Goal: Communication & Community: Share content

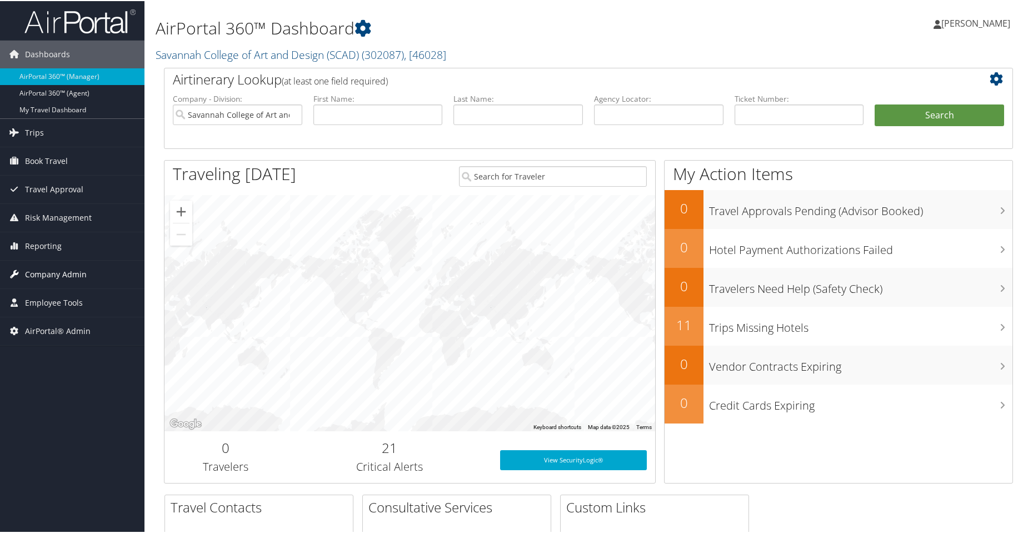
click at [56, 275] on span "Company Admin" at bounding box center [56, 274] width 62 height 28
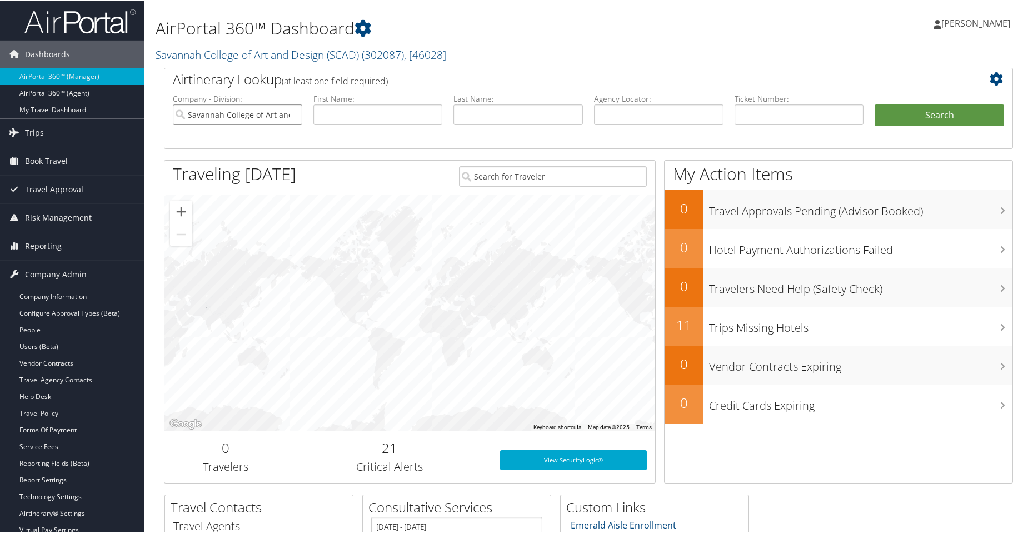
click at [295, 113] on input "Savannah College of Art and Design (SCAD)" at bounding box center [237, 113] width 129 height 21
click at [631, 111] on input "text" at bounding box center [658, 113] width 129 height 21
paste input "D16MLM"
type input "D16MLM"
click at [910, 112] on button "Search" at bounding box center [939, 114] width 129 height 22
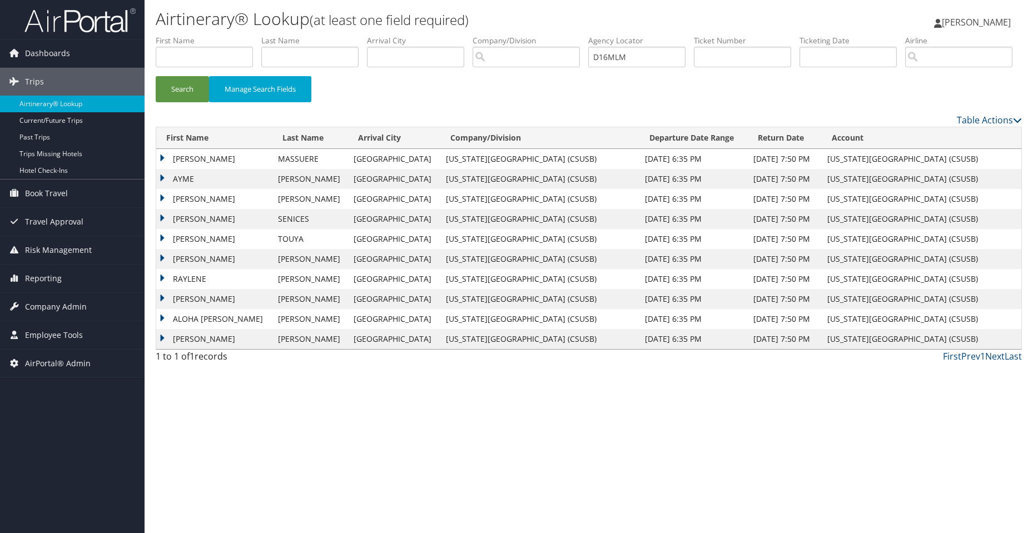
click at [185, 169] on td "DAVID ROY" at bounding box center [214, 159] width 116 height 20
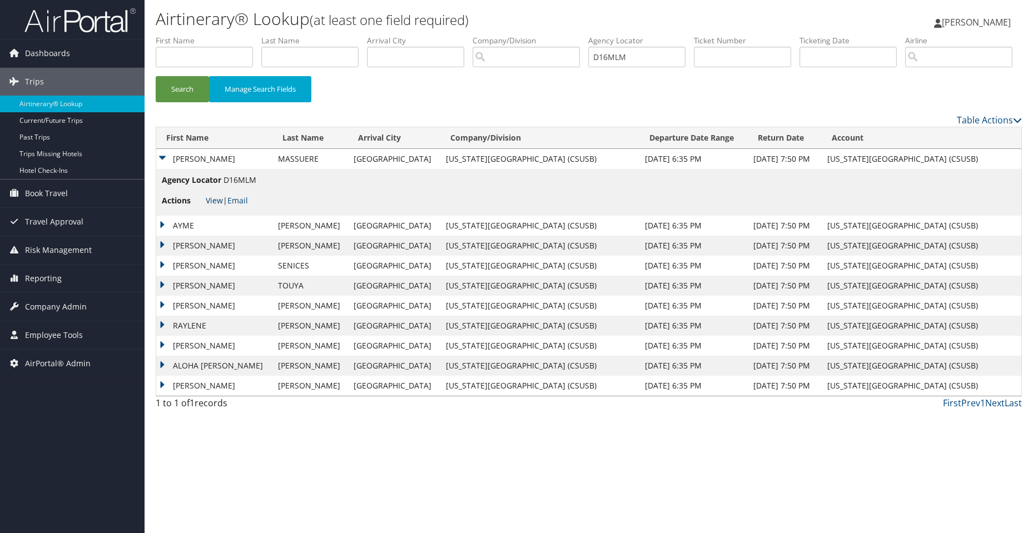
click at [217, 206] on link "View" at bounding box center [214, 200] width 17 height 11
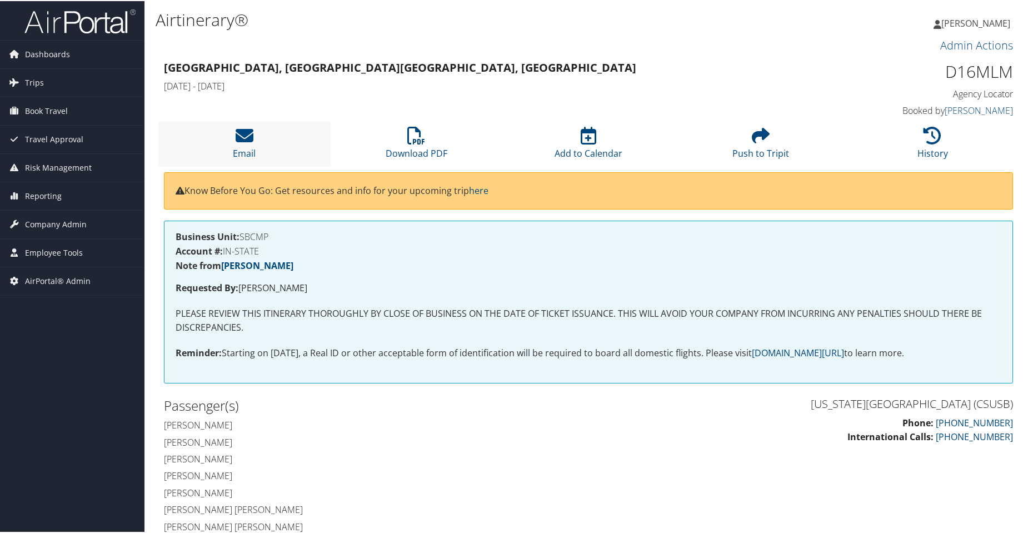
click at [260, 137] on li "Email" at bounding box center [244, 142] width 172 height 45
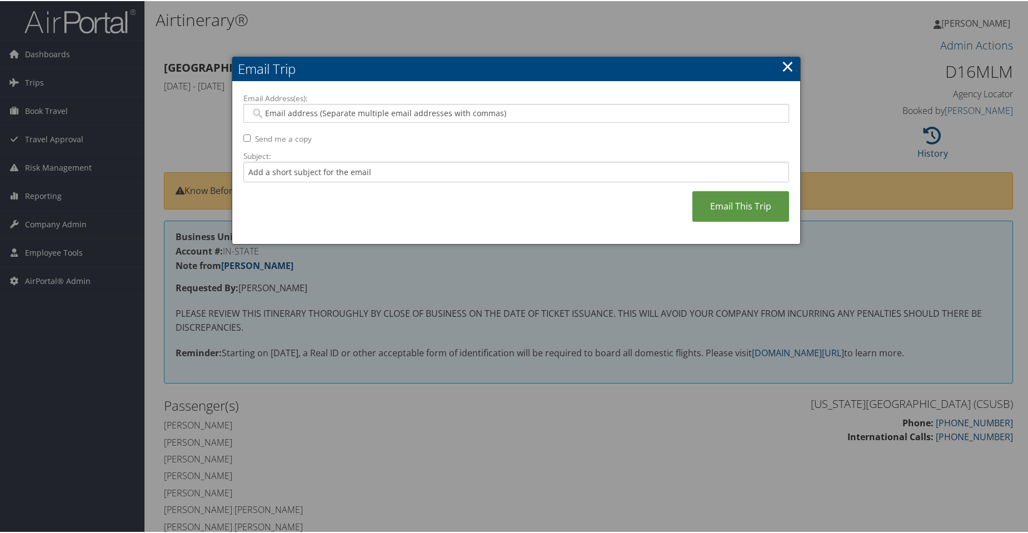
click at [340, 114] on input "Email Address(es):" at bounding box center [516, 112] width 531 height 11
click at [317, 118] on div at bounding box center [516, 112] width 546 height 19
paste input "[PERSON_NAME][EMAIL_ADDRESS][DOMAIN_NAME]"
type input "[PERSON_NAME][EMAIL_ADDRESS][DOMAIN_NAME]"
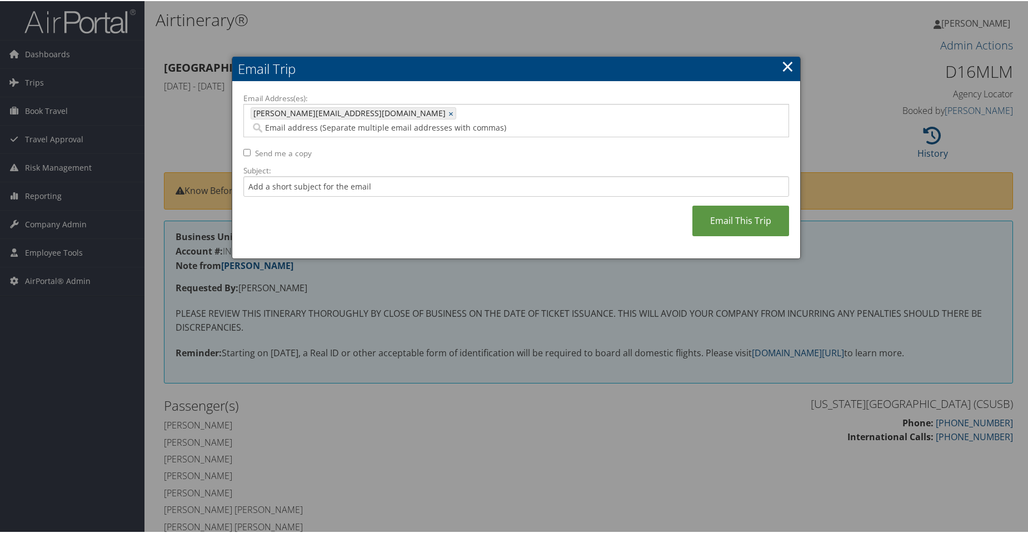
click at [398, 121] on input "Email Address(es):" at bounding box center [457, 126] width 413 height 11
paste input "[EMAIL_ADDRESS][DOMAIN_NAME]"
type input "[EMAIL_ADDRESS][DOMAIN_NAME]"
type input "[PERSON_NAME][EMAIL_ADDRESS][DOMAIN_NAME], [EMAIL_ADDRESS][DOMAIN_NAME]"
click at [245, 142] on div "Email Address(es): [PERSON_NAME][EMAIL_ADDRESS][DOMAIN_NAME], [EMAIL_ADDRESS][D…" at bounding box center [516, 169] width 546 height 155
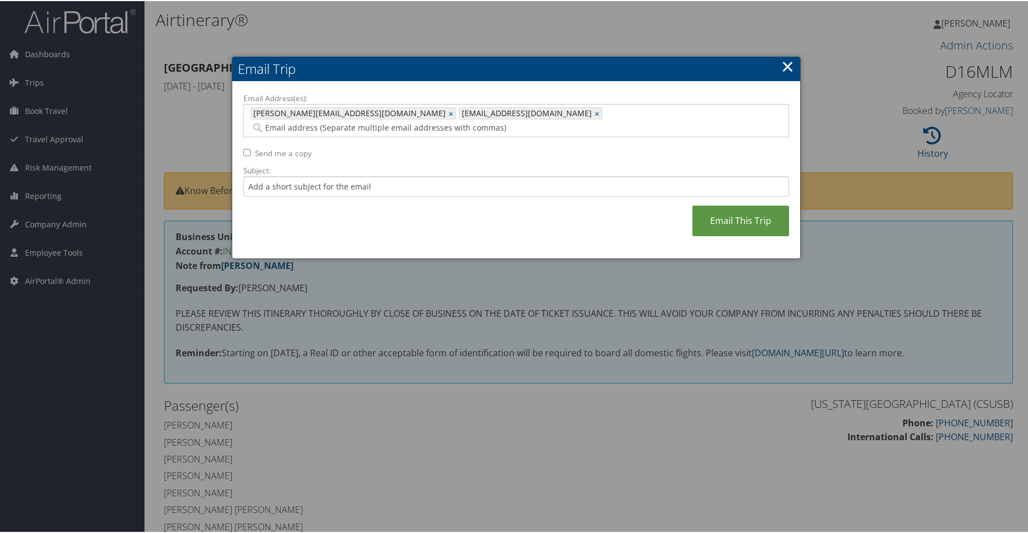
click at [245, 148] on input "Send me a copy" at bounding box center [246, 151] width 7 height 7
checkbox input "true"
click at [315, 175] on input "Subject:" at bounding box center [516, 185] width 546 height 21
paste input "AirPortal - Airtinerary: [PERSON_NAME] [PERSON_NAME] [DATE] Sa"
click at [425, 175] on input "AirPortal - Airtinerary: [PERSON_NAME] [PERSON_NAME] [DATE] Sa" at bounding box center [516, 185] width 546 height 21
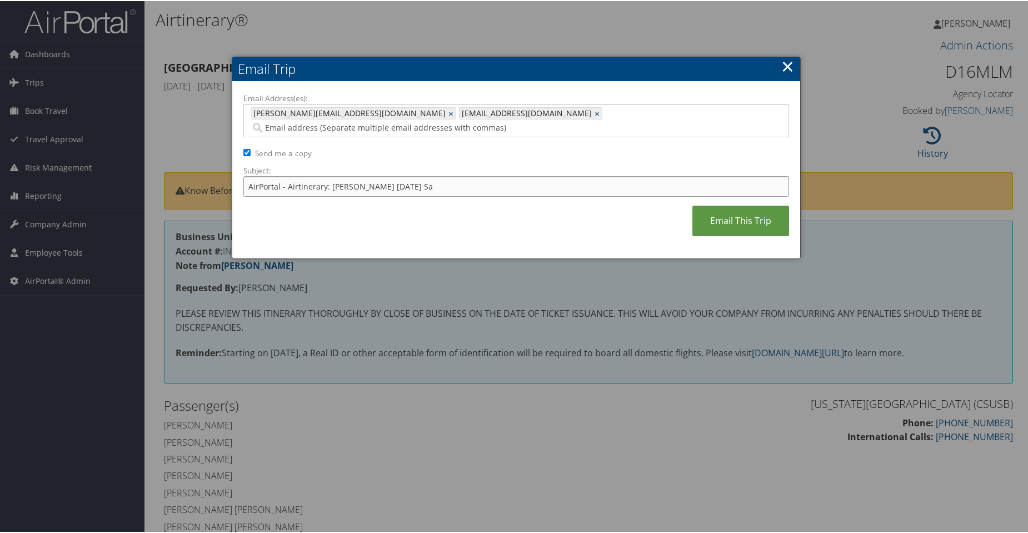
click at [491, 175] on input "AirPortal - Airtinerary: [PERSON_NAME] [DATE] Sa" at bounding box center [516, 185] width 546 height 21
type input "AirPortal - Airtinerary: [PERSON_NAME] [DATE] [GEOGRAPHIC_DATA], [GEOGRAPHIC_DA…"
click at [699, 205] on link "Email This Trip" at bounding box center [740, 220] width 97 height 31
